Goal: Task Accomplishment & Management: Use online tool/utility

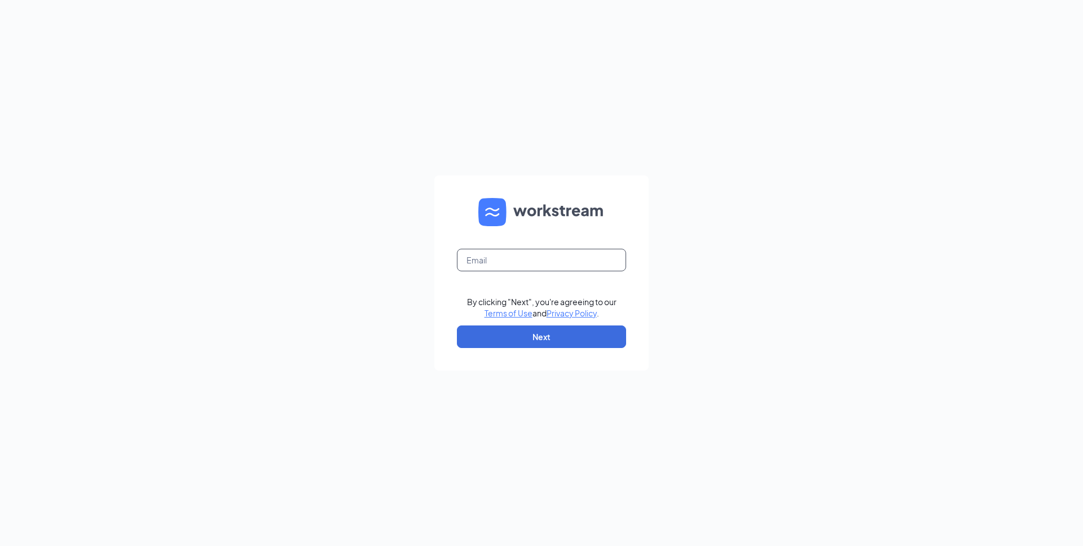
click at [560, 270] on input "text" at bounding box center [541, 260] width 169 height 23
type input "chris.connelly@workstream.is"
click at [544, 342] on button "Next" at bounding box center [541, 336] width 169 height 23
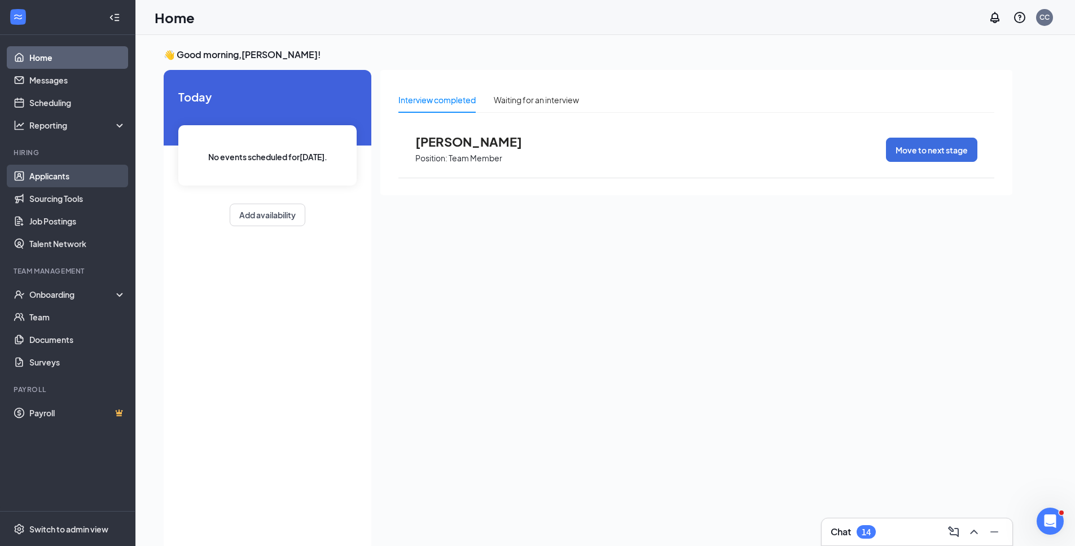
click at [76, 167] on link "Applicants" at bounding box center [77, 176] width 96 height 23
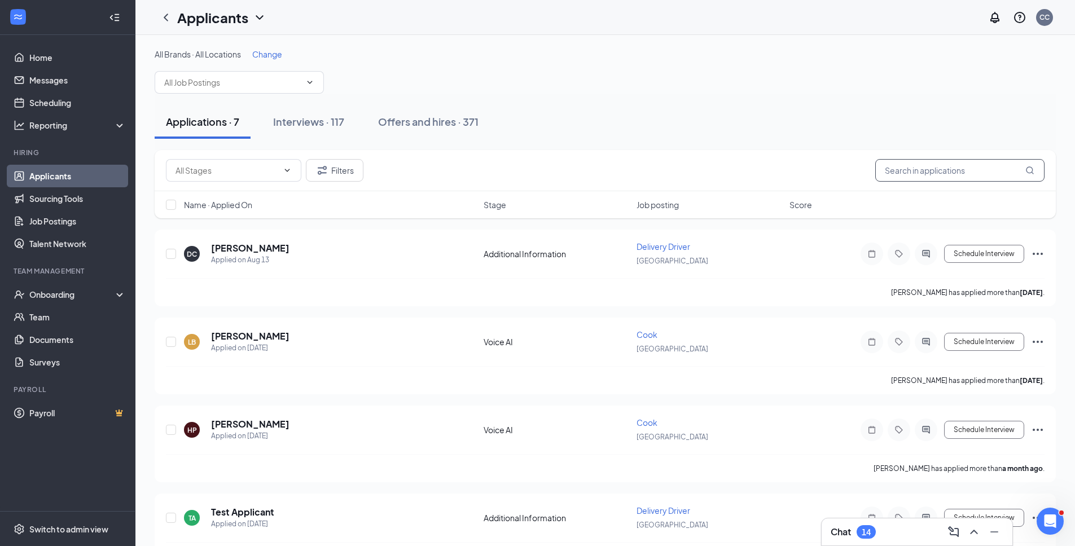
click at [971, 168] on input "text" at bounding box center [959, 170] width 169 height 23
type input "mckae"
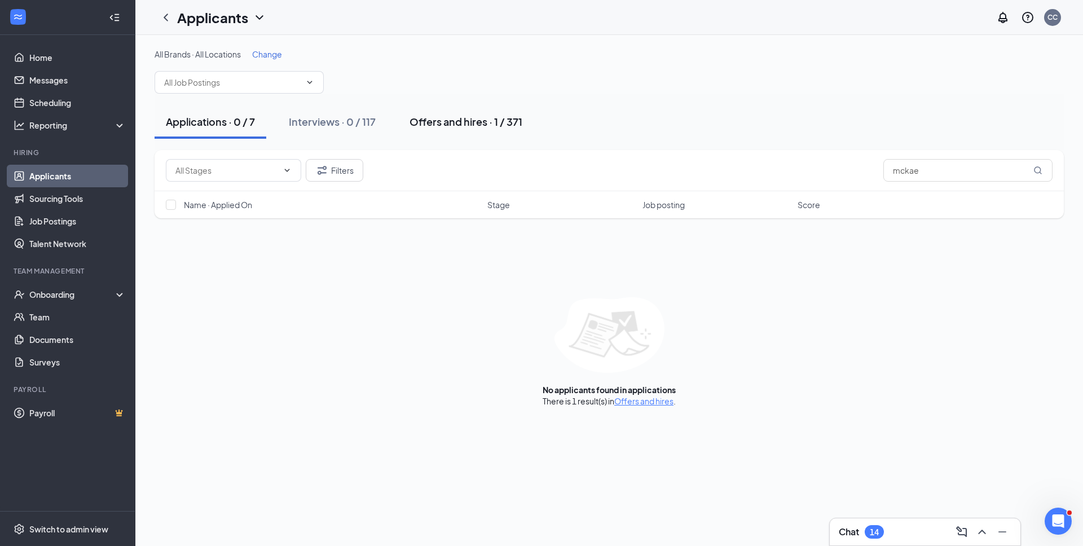
click at [440, 130] on button "Offers and hires · 1 / 371" at bounding box center [465, 122] width 135 height 34
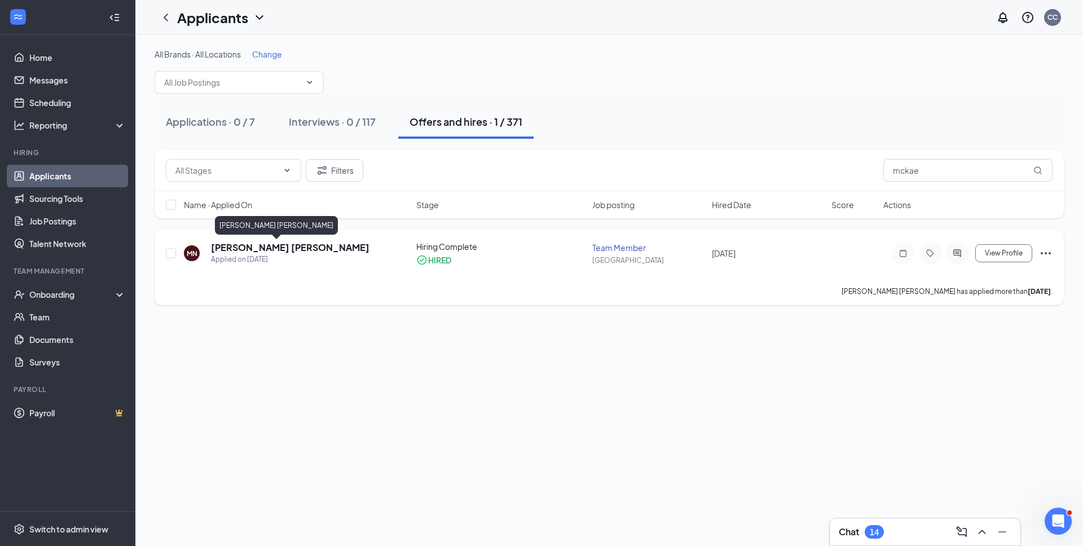
click at [242, 247] on h5 "McKae Nielsen" at bounding box center [290, 247] width 159 height 12
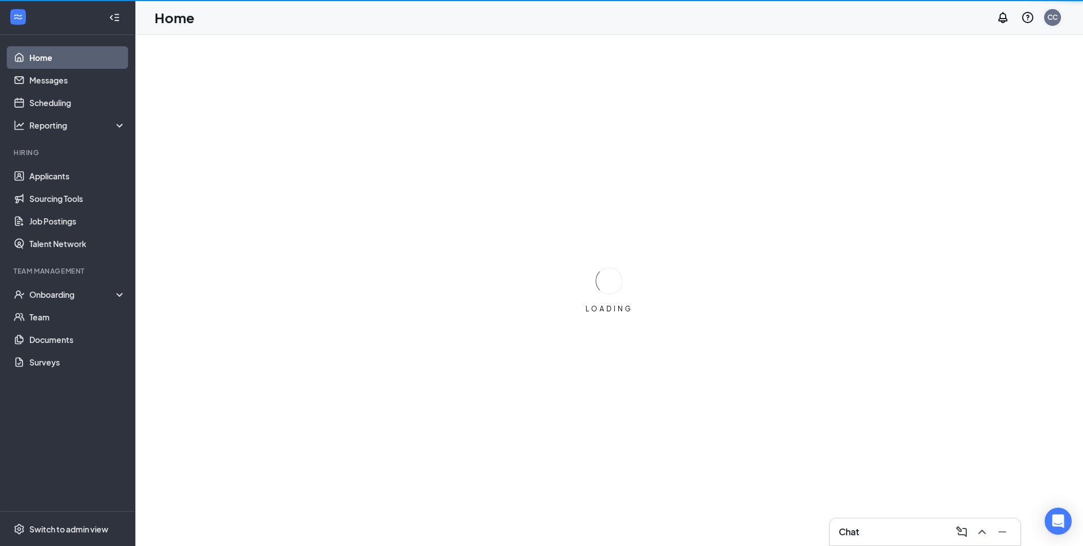
click at [1051, 18] on div "CC" at bounding box center [1052, 17] width 17 height 17
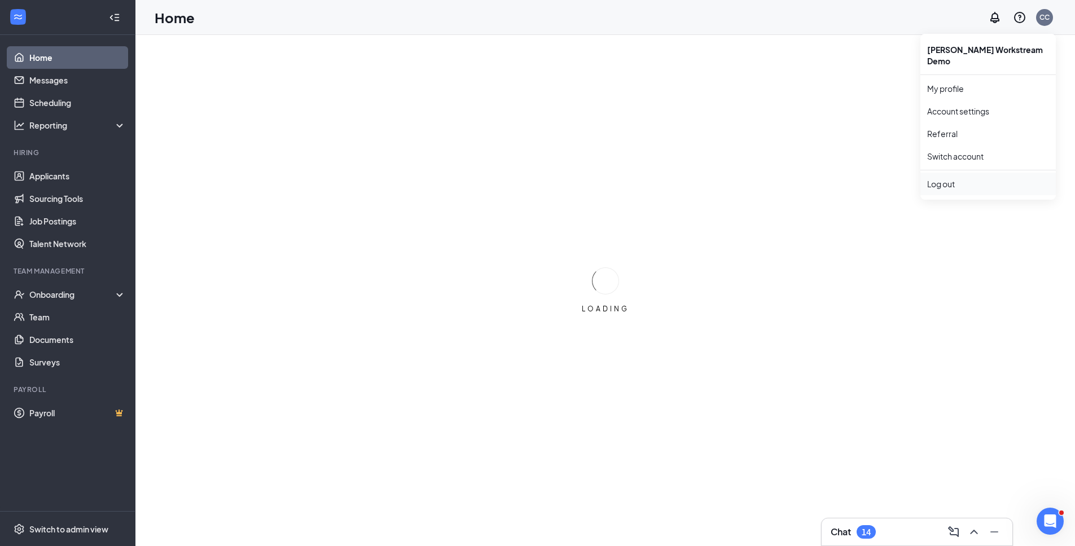
click at [943, 178] on div "Log out" at bounding box center [988, 183] width 122 height 11
